Goal: Obtain resource: Download file/media

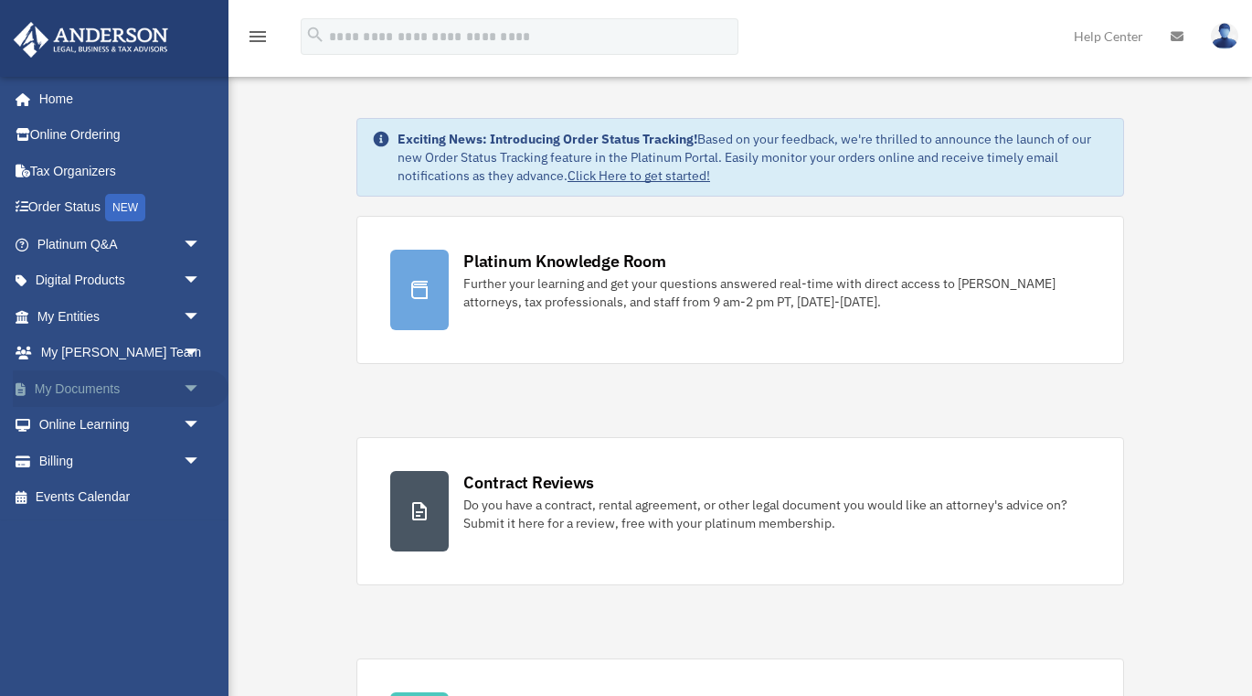
click at [101, 376] on link "My Documents arrow_drop_down" at bounding box center [121, 388] width 216 height 37
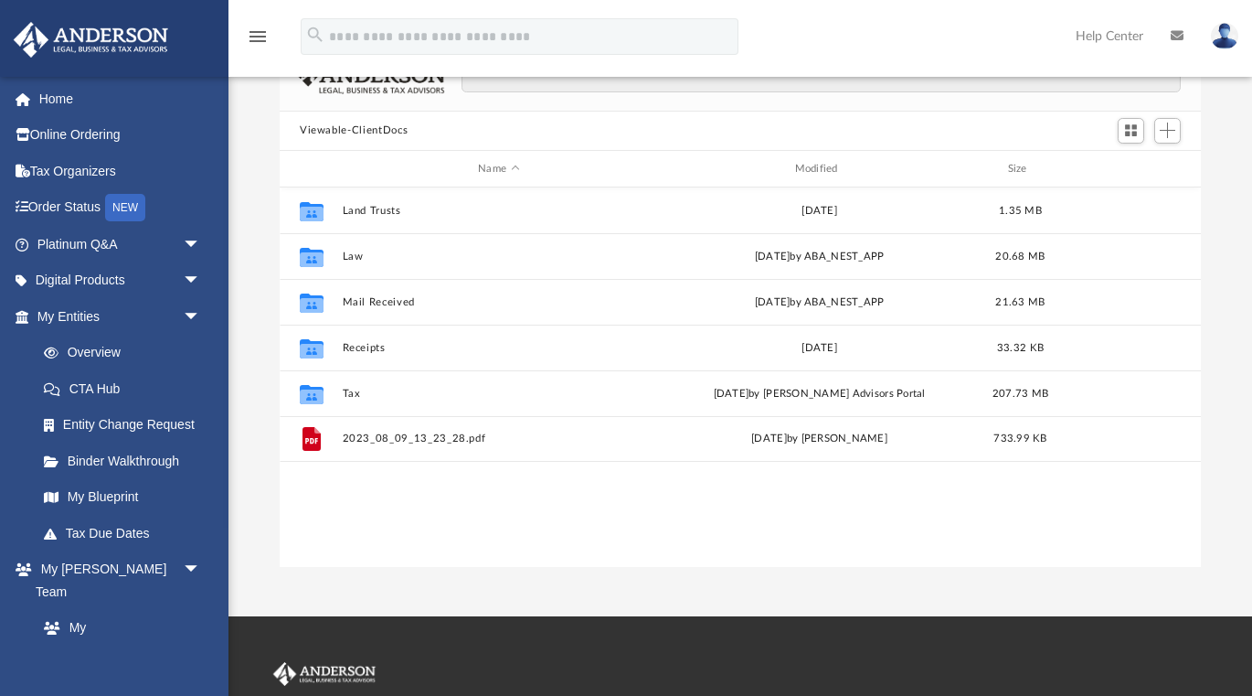
scroll to position [129, 0]
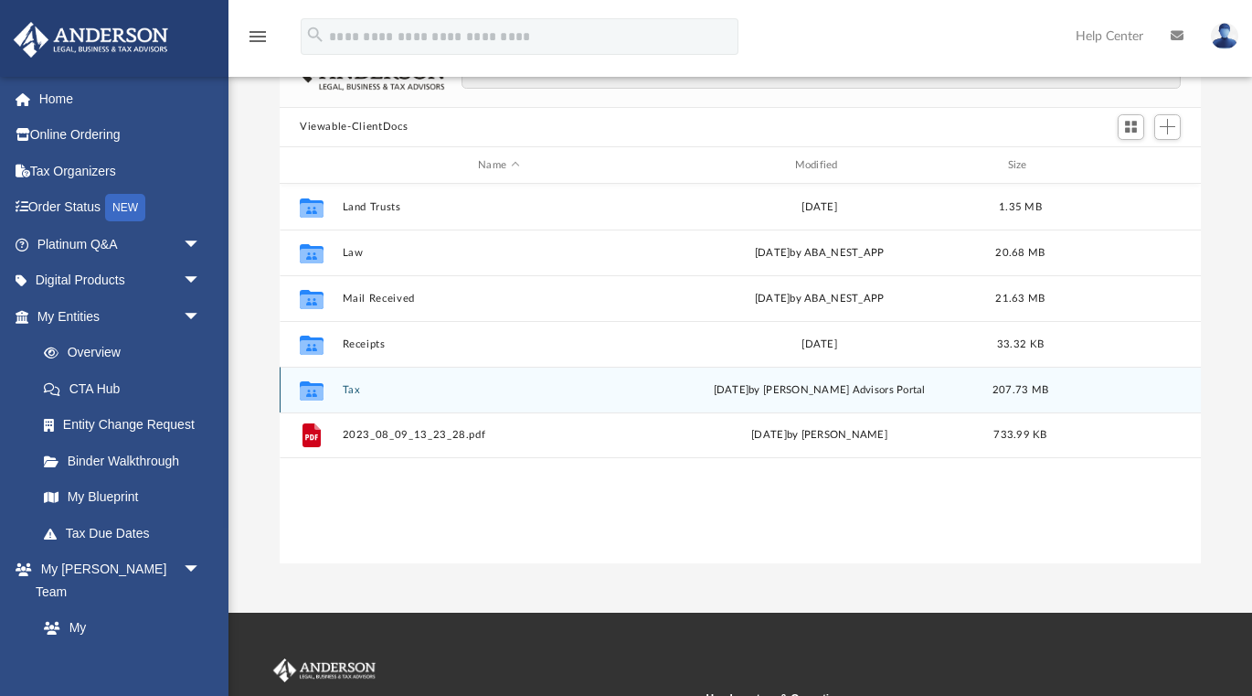
click at [312, 388] on icon "grid" at bounding box center [312, 393] width 24 height 15
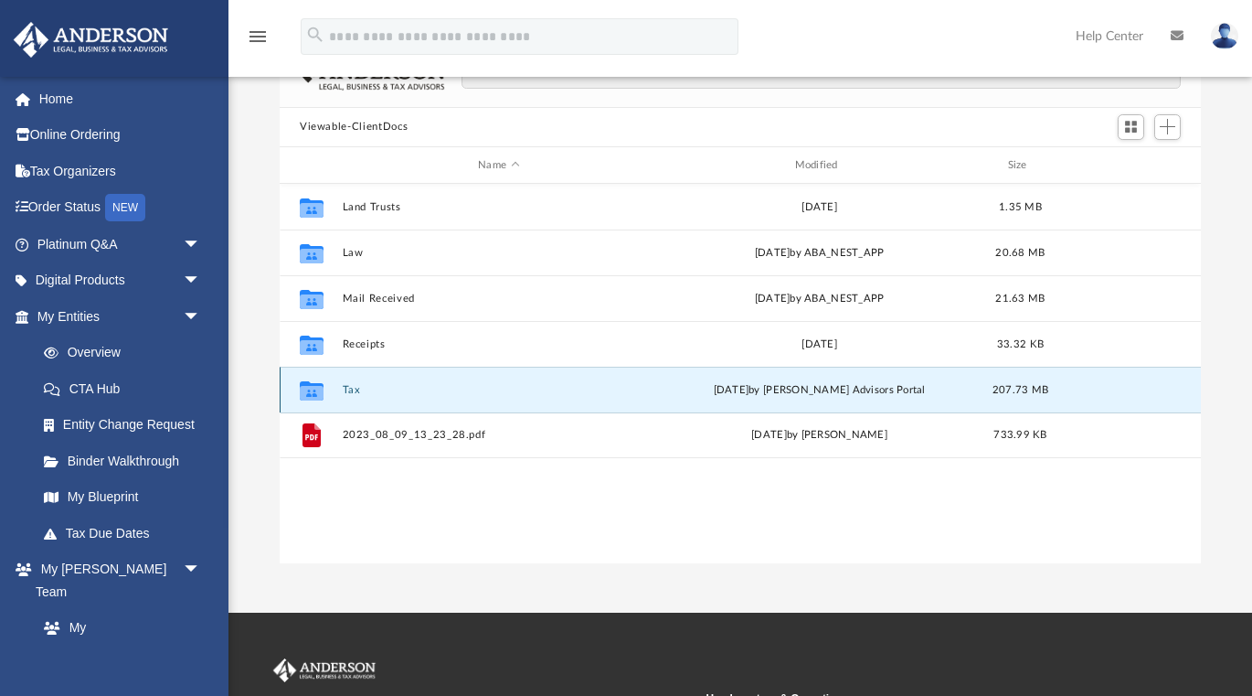
click at [311, 386] on icon "grid" at bounding box center [312, 393] width 24 height 15
click at [323, 390] on icon "grid" at bounding box center [312, 393] width 24 height 15
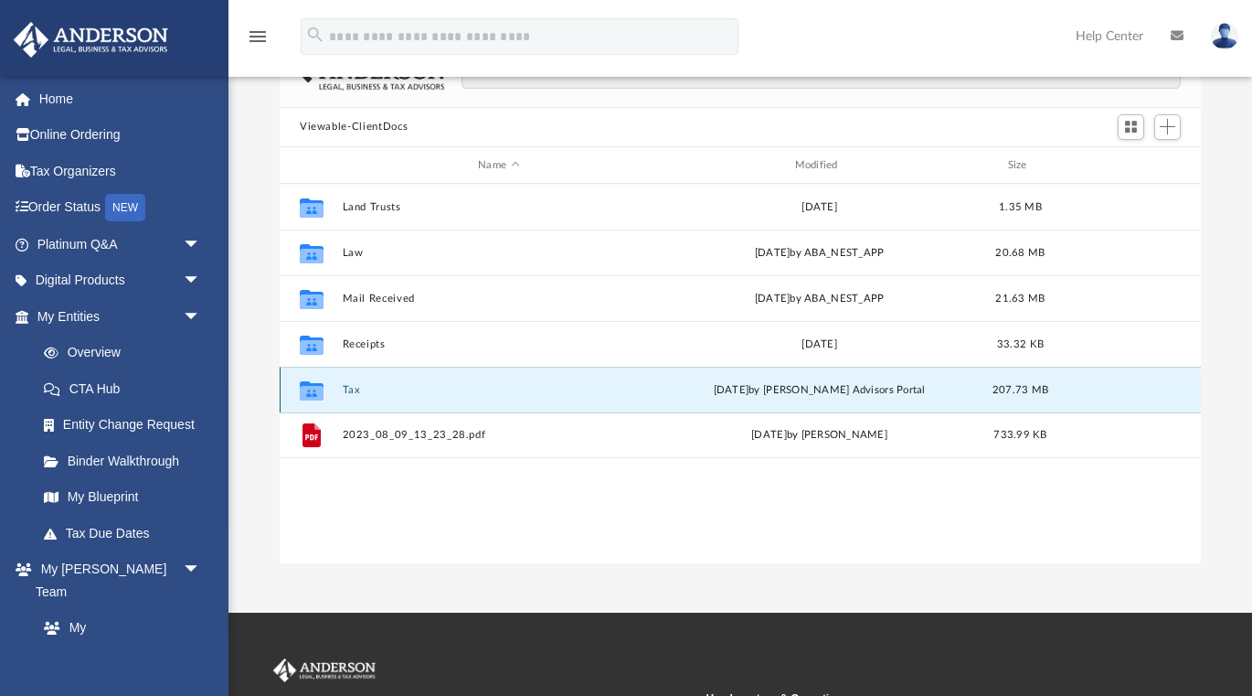
click at [346, 389] on button "Tax" at bounding box center [499, 390] width 313 height 12
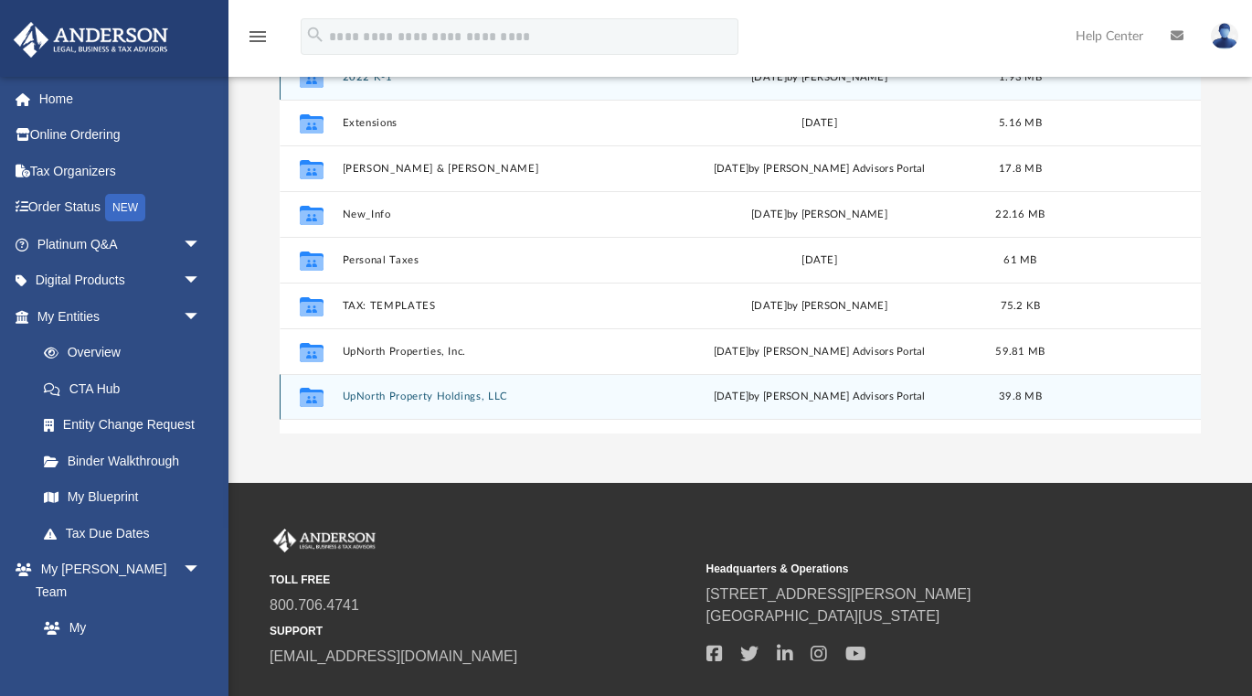
scroll to position [259, 0]
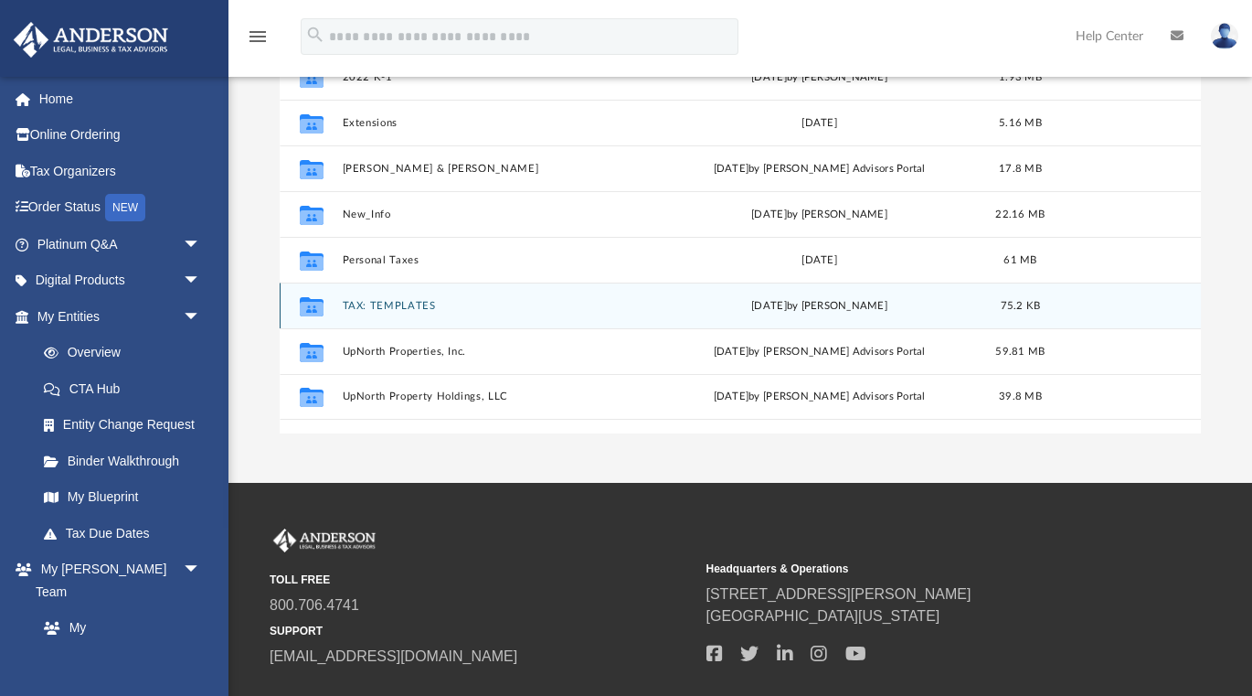
click at [356, 305] on button "TAX: TEMPLATES" at bounding box center [499, 306] width 313 height 12
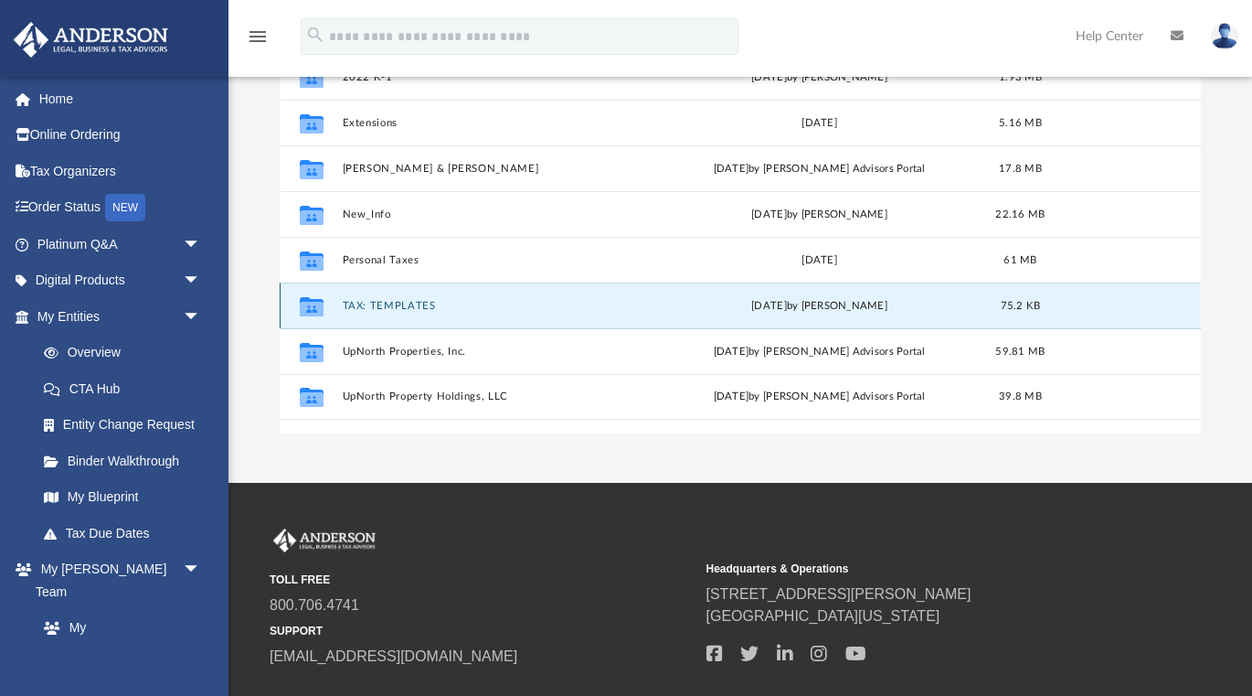
click at [356, 305] on button "TAX: TEMPLATES" at bounding box center [499, 306] width 313 height 12
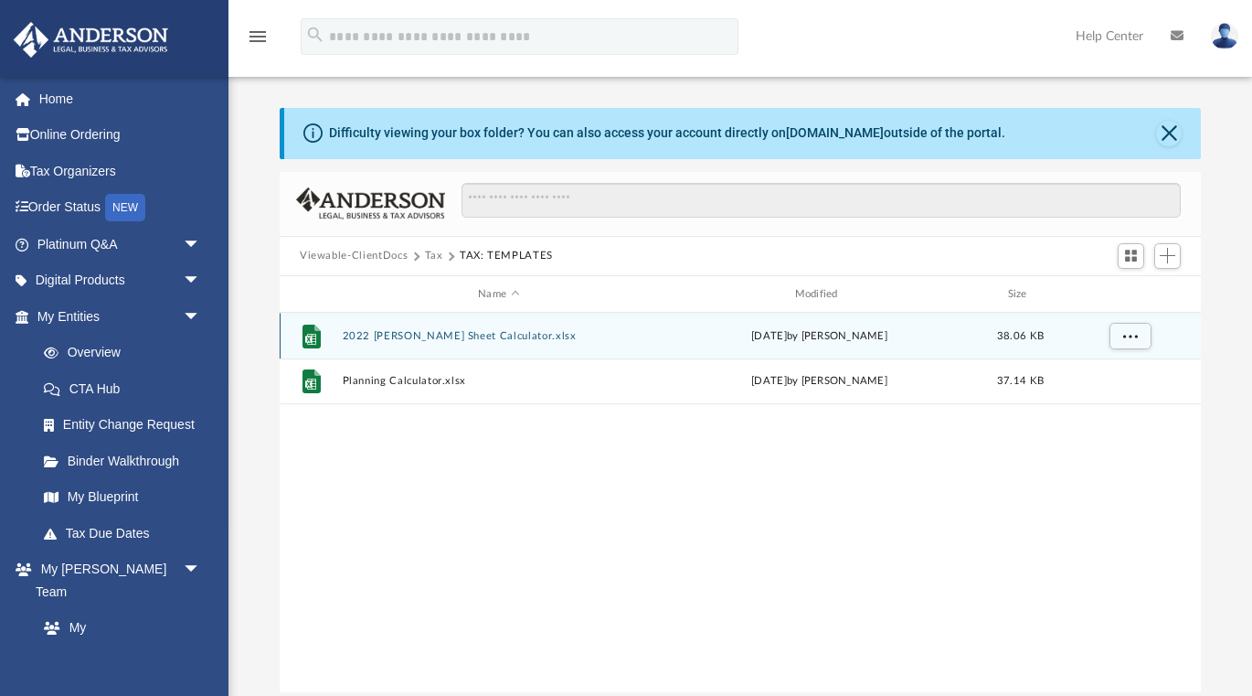
scroll to position [0, 0]
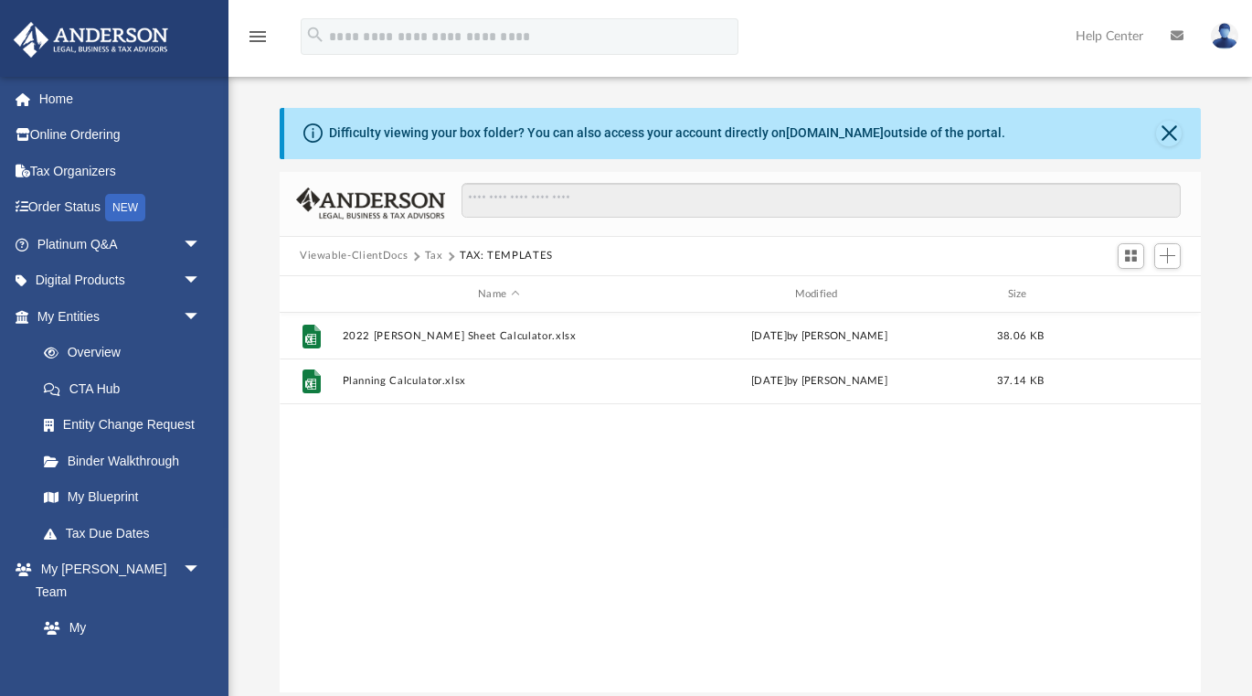
click at [440, 255] on button "Tax" at bounding box center [434, 256] width 18 height 16
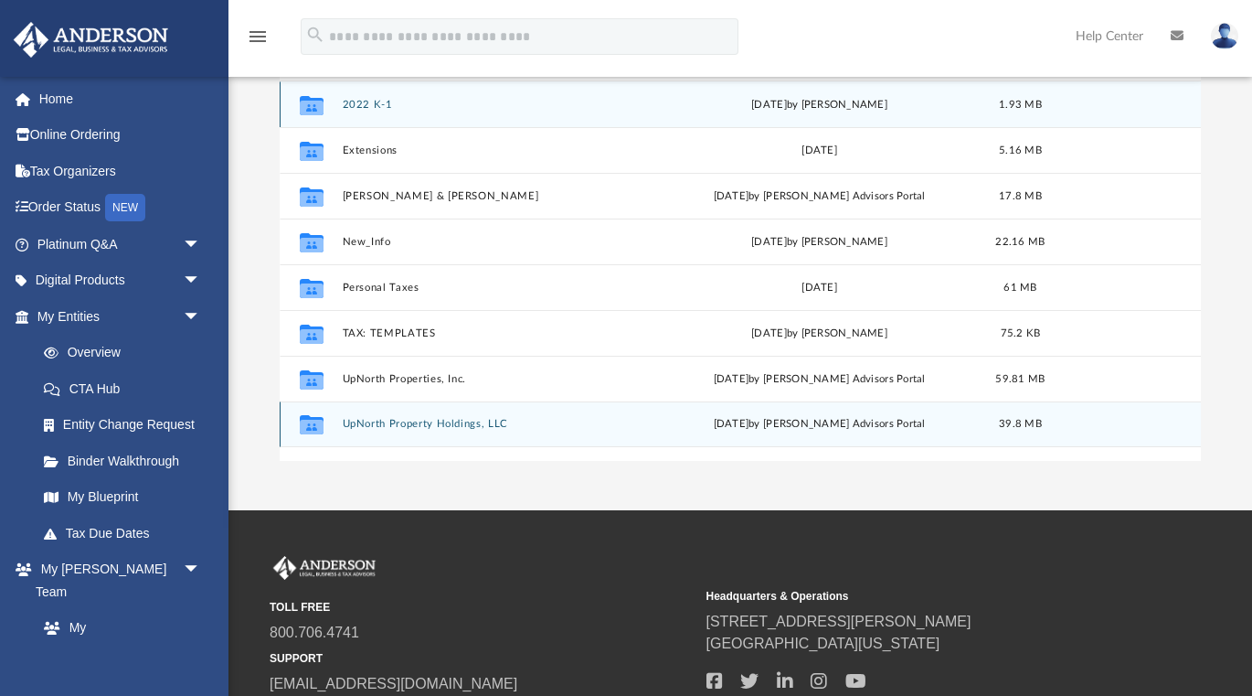
scroll to position [231, 0]
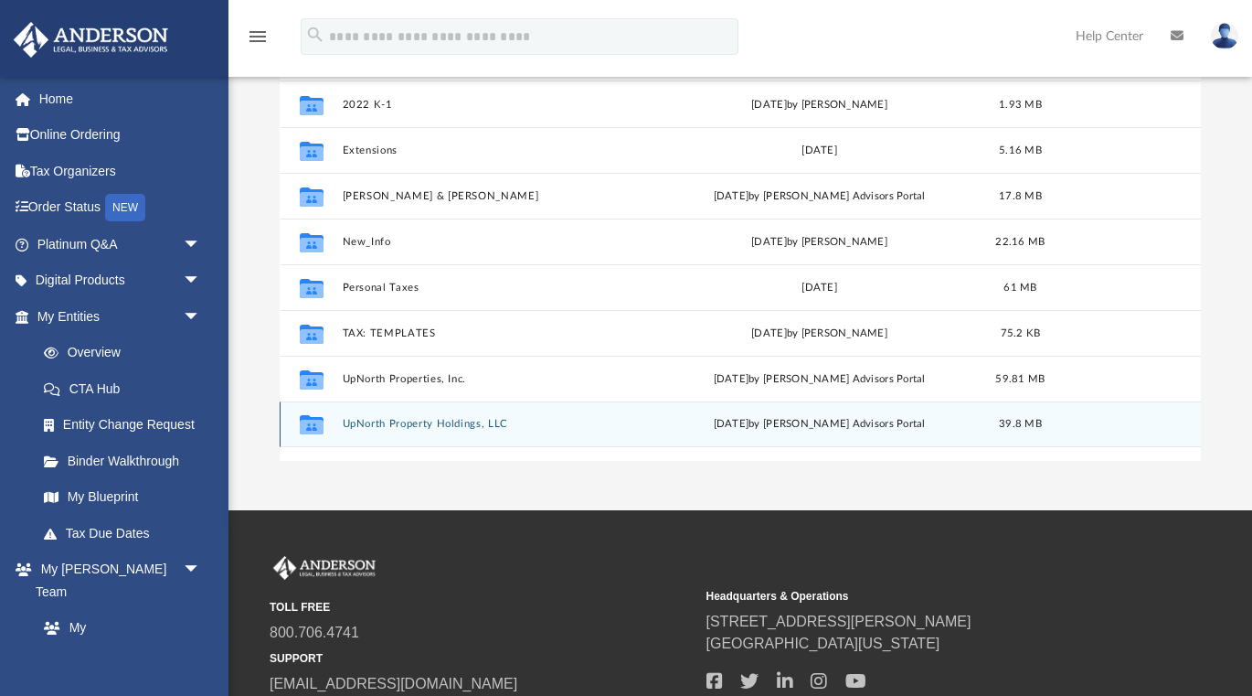
click at [409, 420] on button "UpNorth Property Holdings, LLC" at bounding box center [499, 425] width 313 height 12
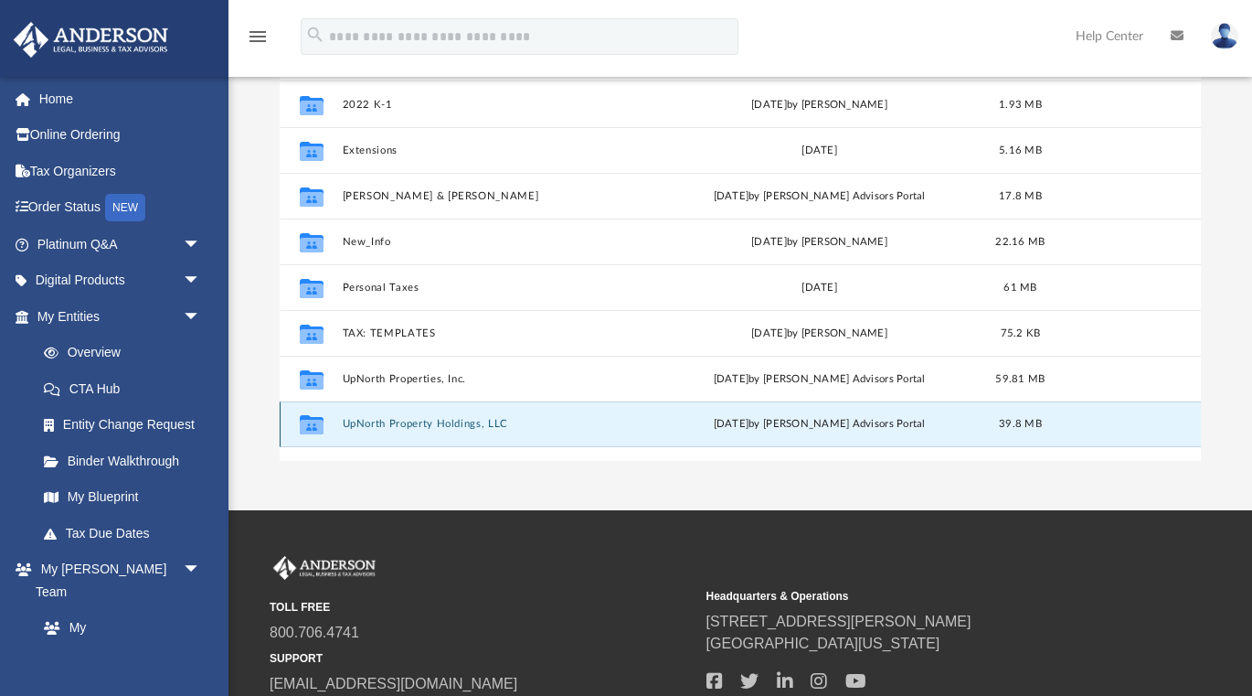
click at [409, 420] on button "UpNorth Property Holdings, LLC" at bounding box center [499, 425] width 313 height 12
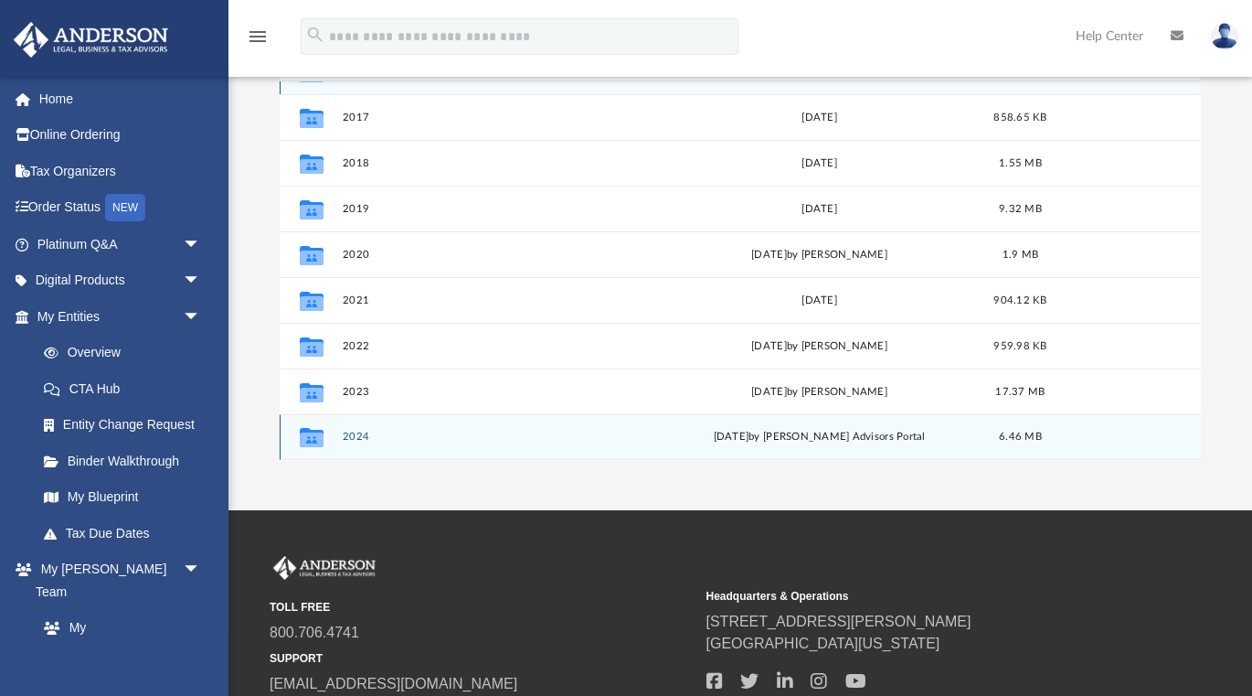
scroll to position [33, 0]
click at [375, 431] on button "2024" at bounding box center [499, 437] width 313 height 12
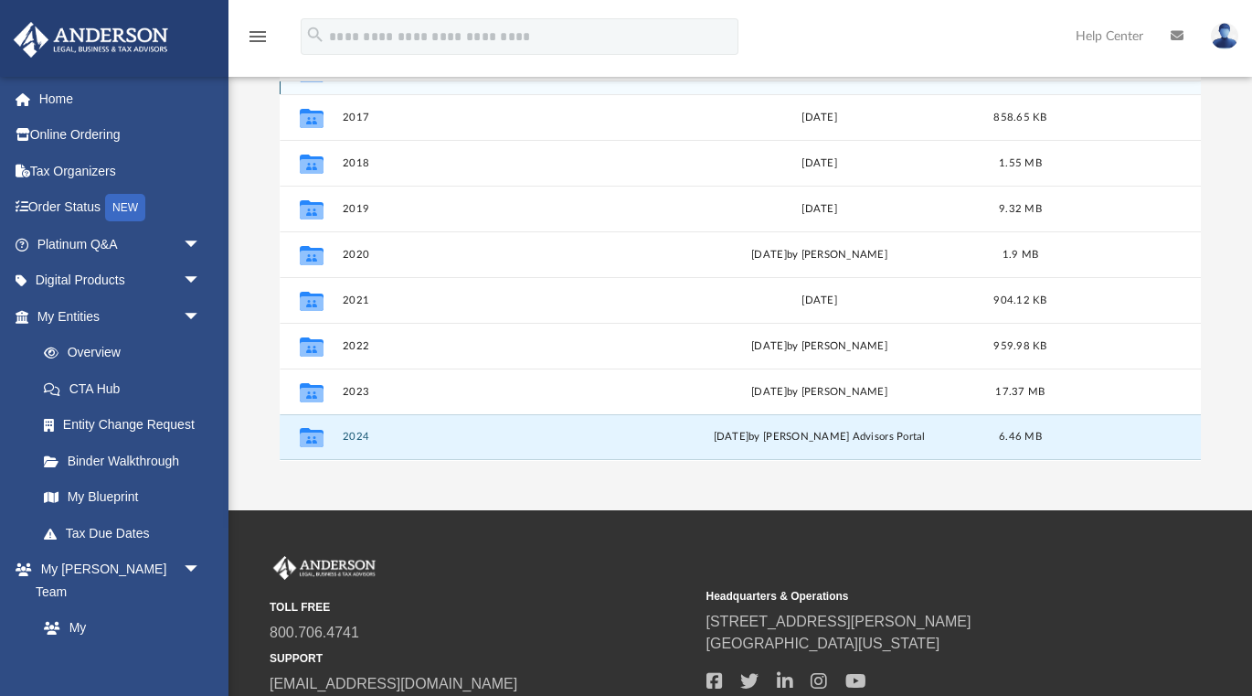
scroll to position [0, 0]
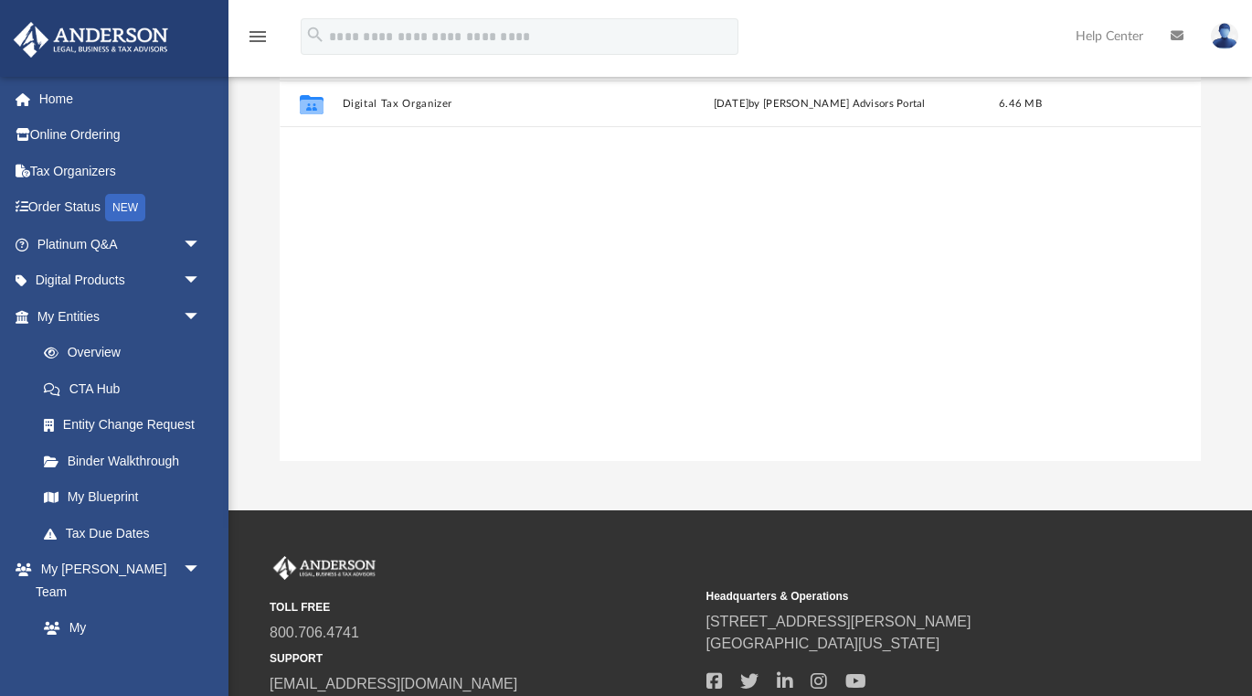
click at [374, 431] on div "Collaborated Folder Digital Tax Organizer [DATE] by [PERSON_NAME] Advisors Port…" at bounding box center [740, 270] width 921 height 378
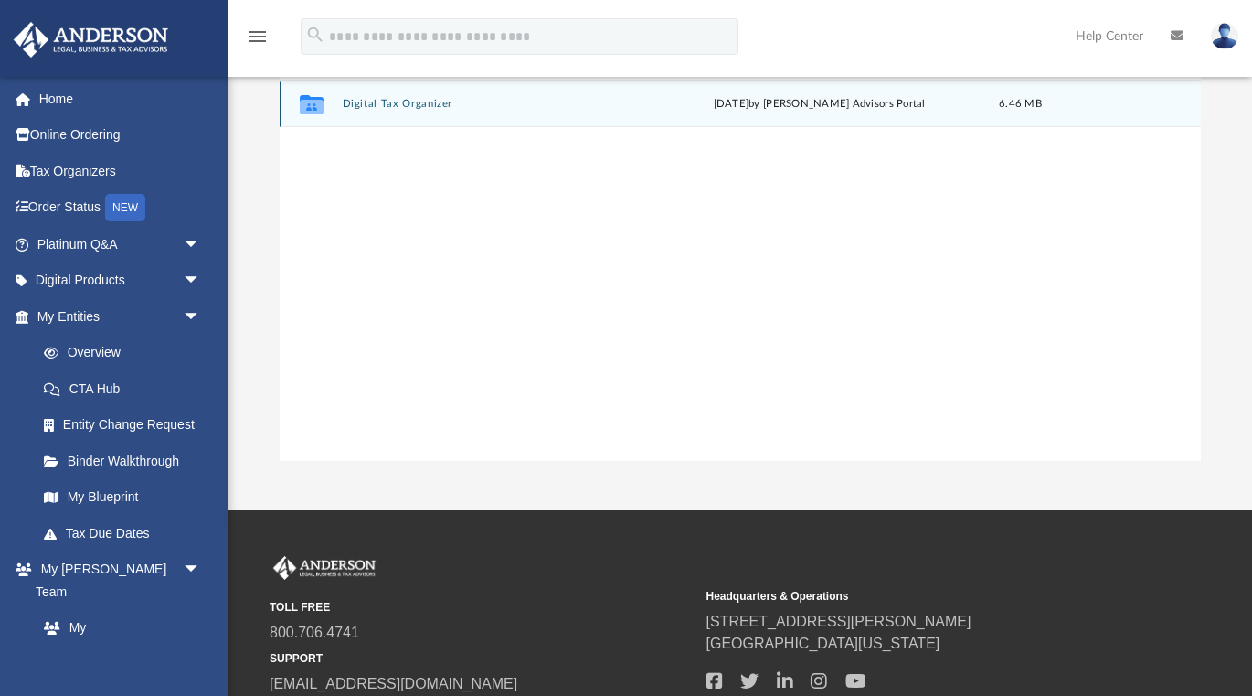
click at [320, 102] on icon "grid" at bounding box center [312, 107] width 24 height 15
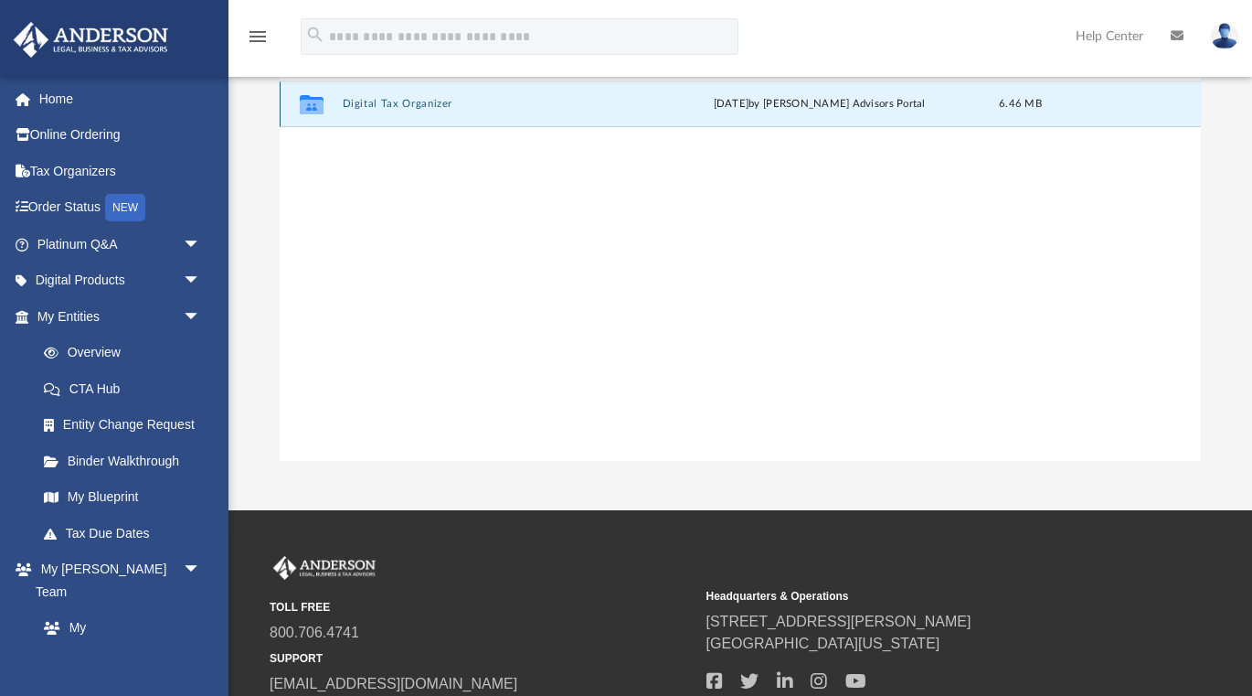
click at [320, 102] on icon "grid" at bounding box center [312, 107] width 24 height 15
click at [360, 103] on button "Digital Tax Organizer" at bounding box center [499, 105] width 313 height 12
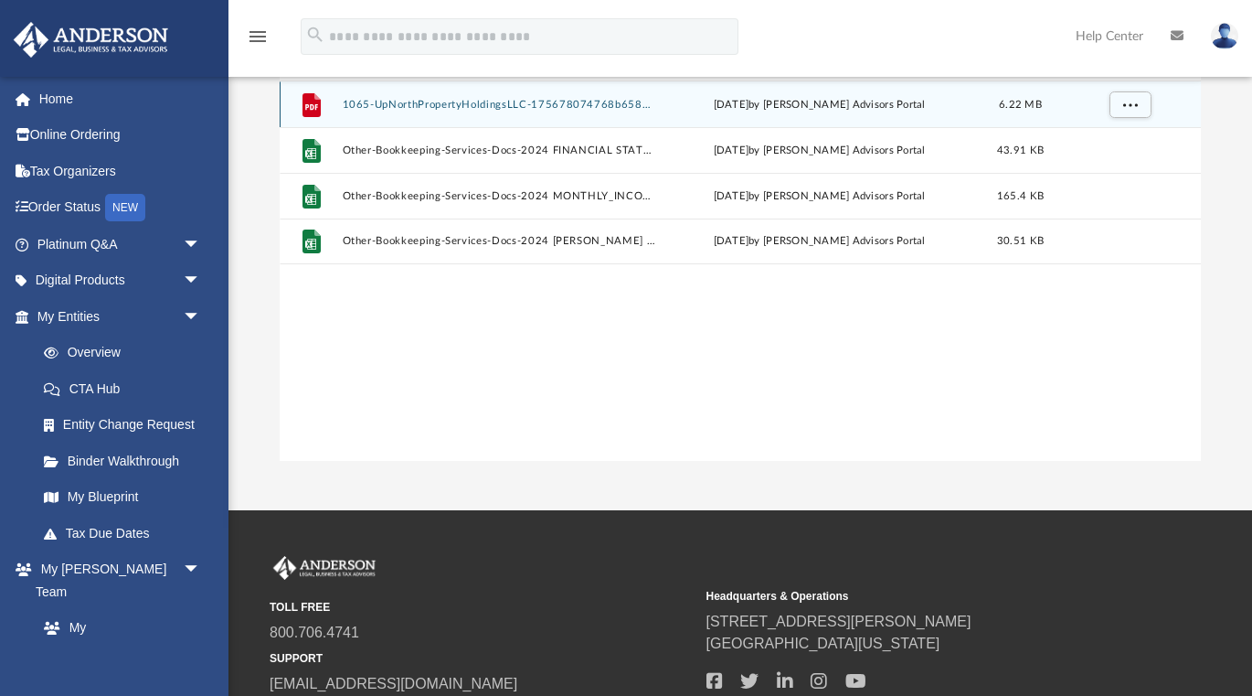
click at [350, 103] on button "1065-UpNorthPropertyHoldingsLLC-175678074768b658cb06fe3.pdf" at bounding box center [499, 105] width 313 height 12
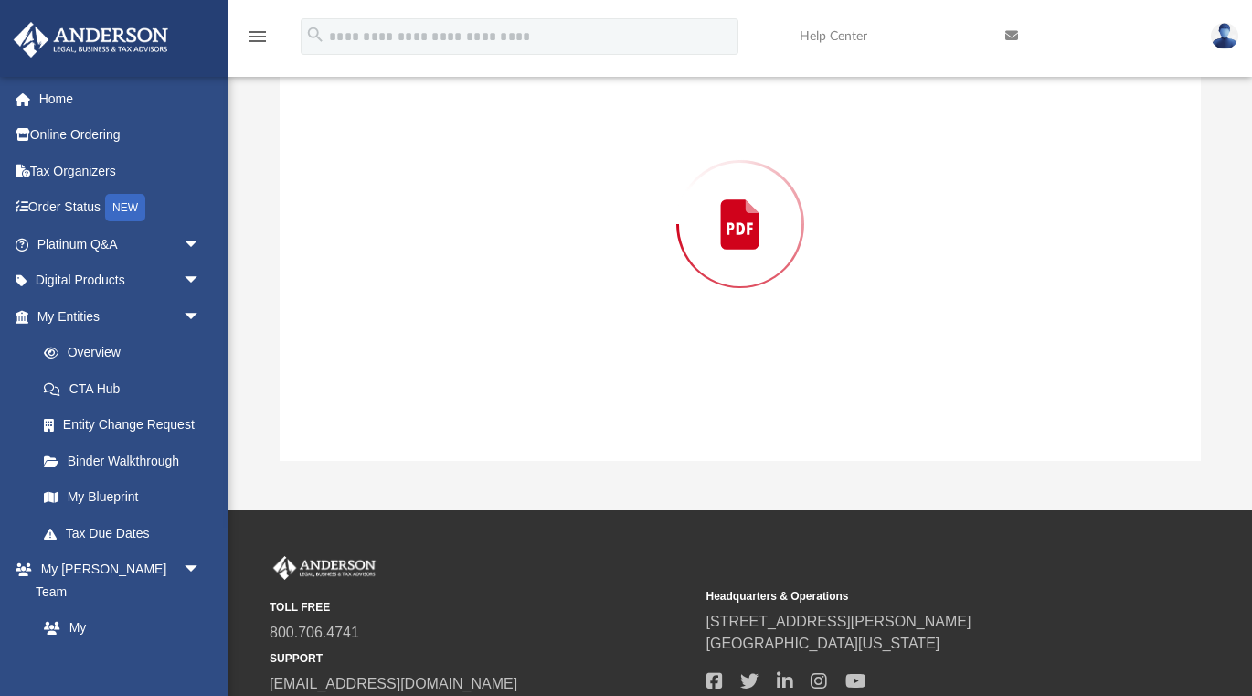
click at [350, 103] on div "Preview" at bounding box center [740, 224] width 921 height 472
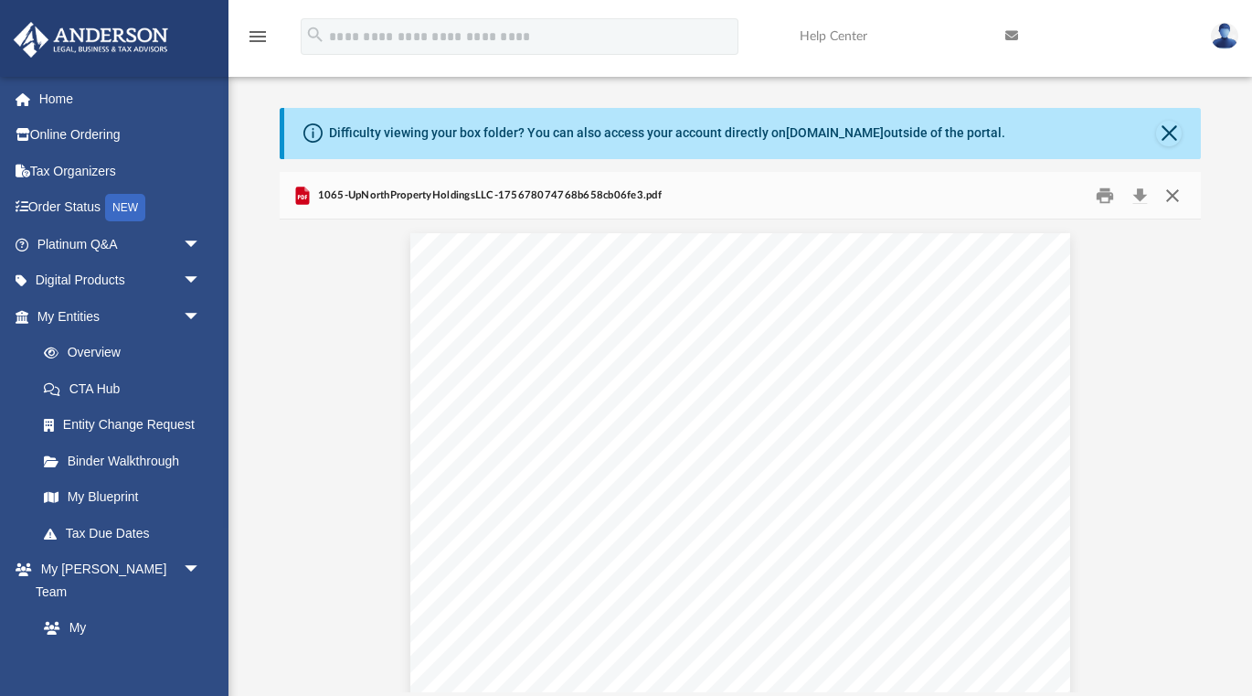
click at [1175, 193] on button "Close" at bounding box center [1172, 195] width 33 height 28
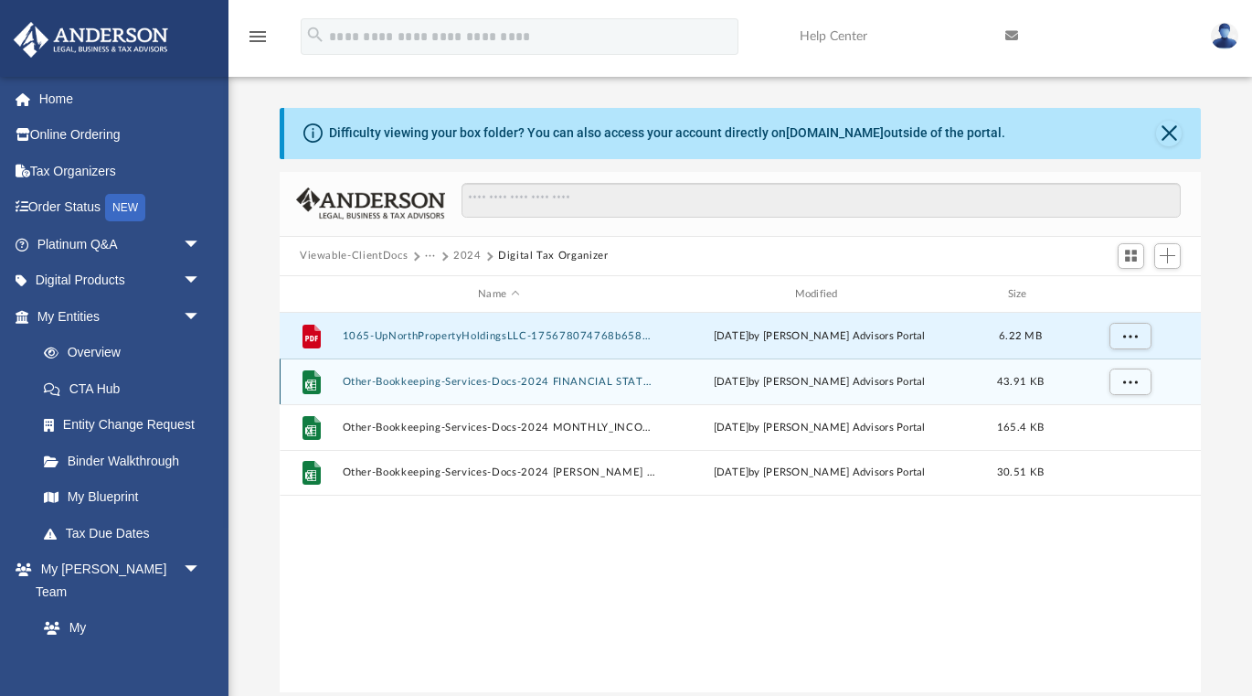
click at [584, 376] on button "Other-Bookkeeping-Services-Docs-2024 FINANCIAL STATEMENT-175678064568b658652262…" at bounding box center [499, 382] width 313 height 12
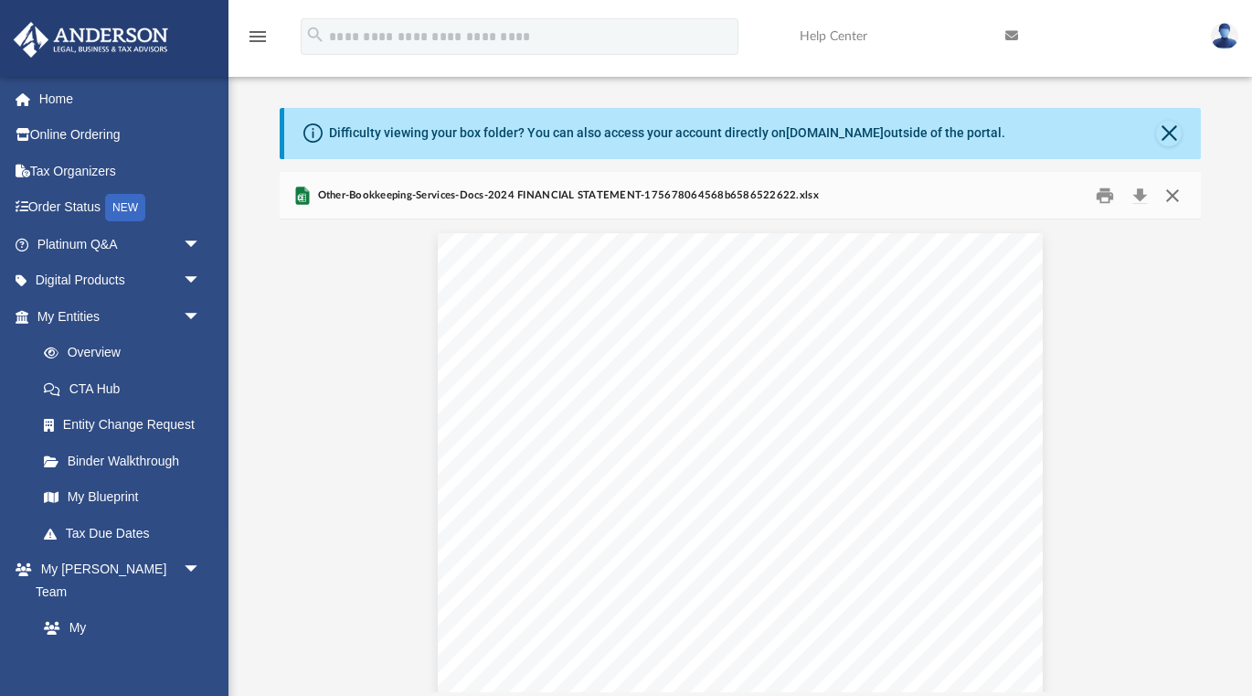
click at [1175, 195] on button "Close" at bounding box center [1172, 195] width 33 height 28
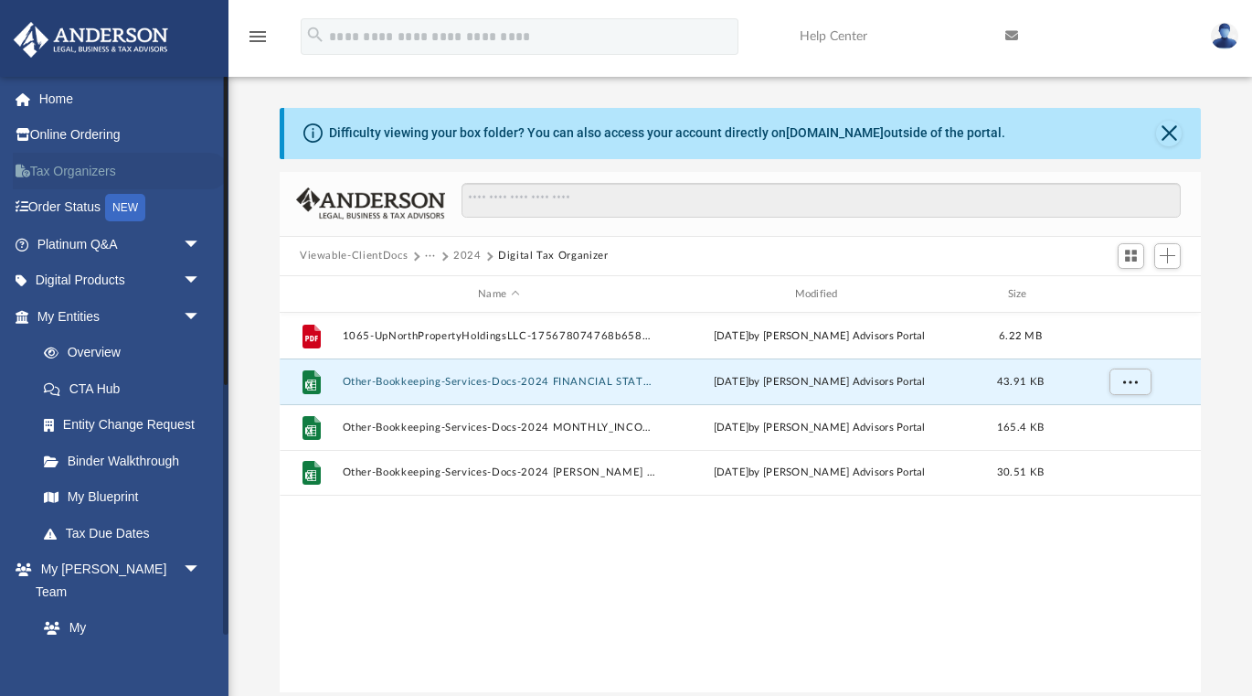
click at [74, 173] on link "Tax Organizers" at bounding box center [121, 171] width 216 height 37
